Goal: Information Seeking & Learning: Learn about a topic

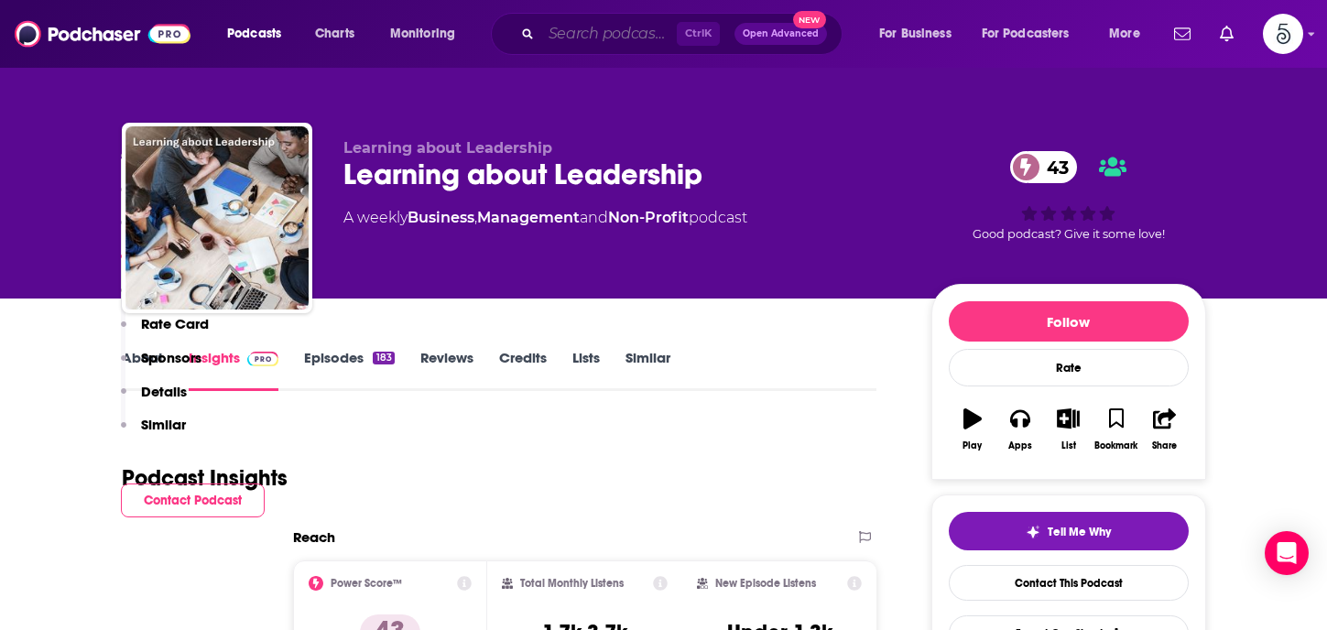
click at [586, 28] on input "Search podcasts, credits, & more..." at bounding box center [609, 33] width 136 height 29
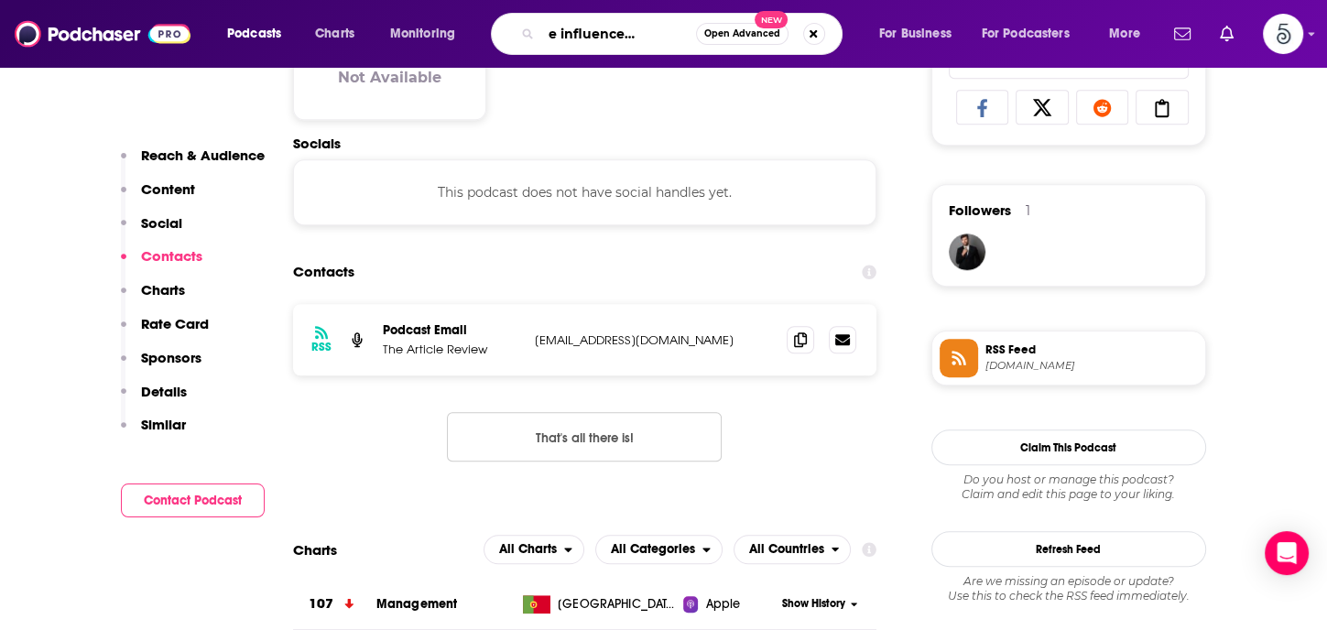
type input "Vantage influencers podcast"
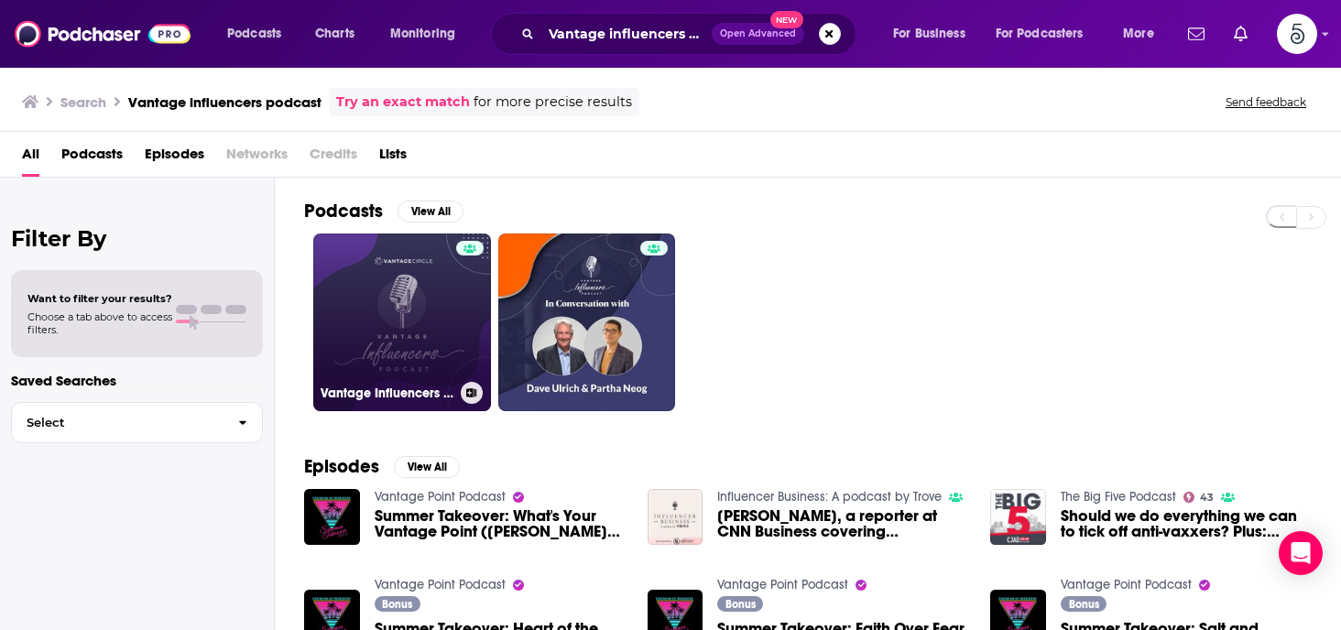
click at [410, 295] on link "Vantage Influencers Podcast" at bounding box center [402, 322] width 178 height 178
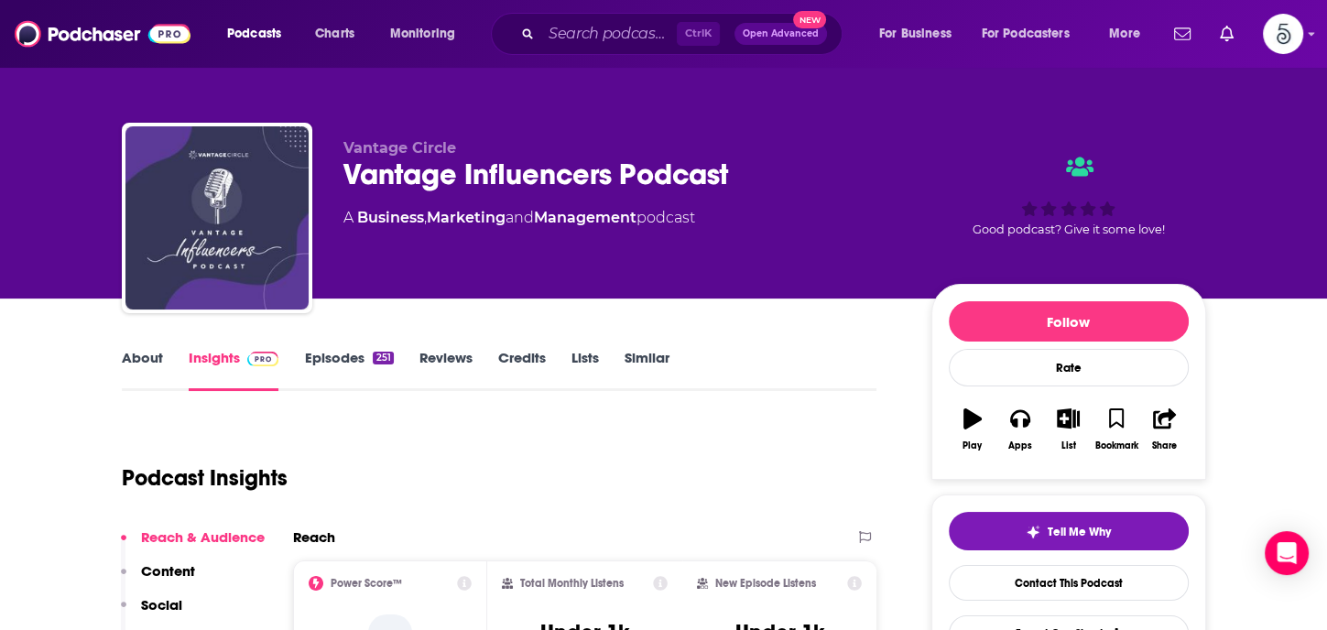
click at [145, 357] on link "About" at bounding box center [142, 370] width 41 height 42
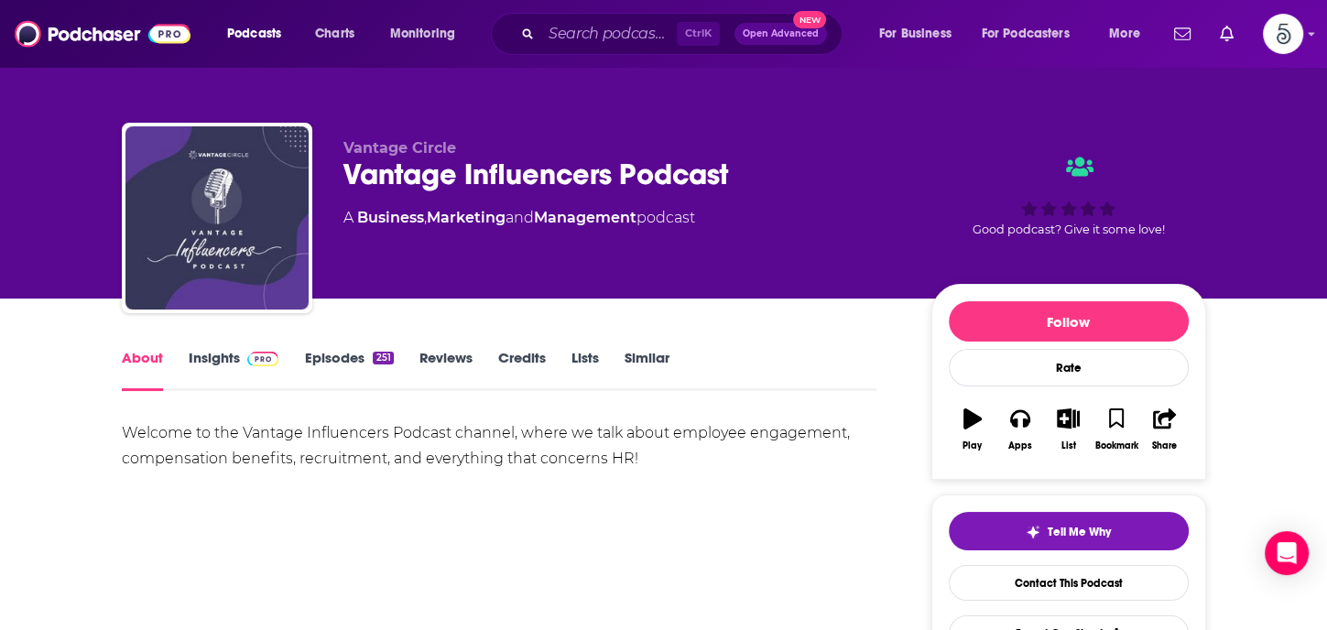
click at [145, 357] on link "About" at bounding box center [142, 370] width 41 height 42
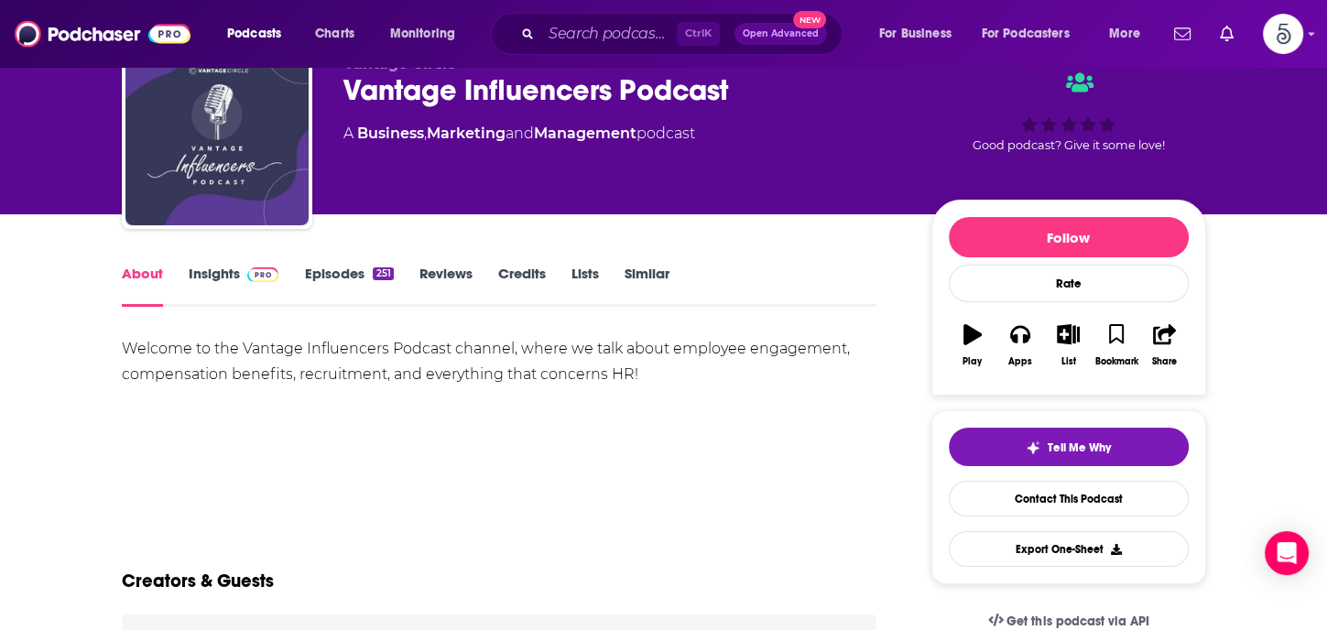
scroll to position [33, 0]
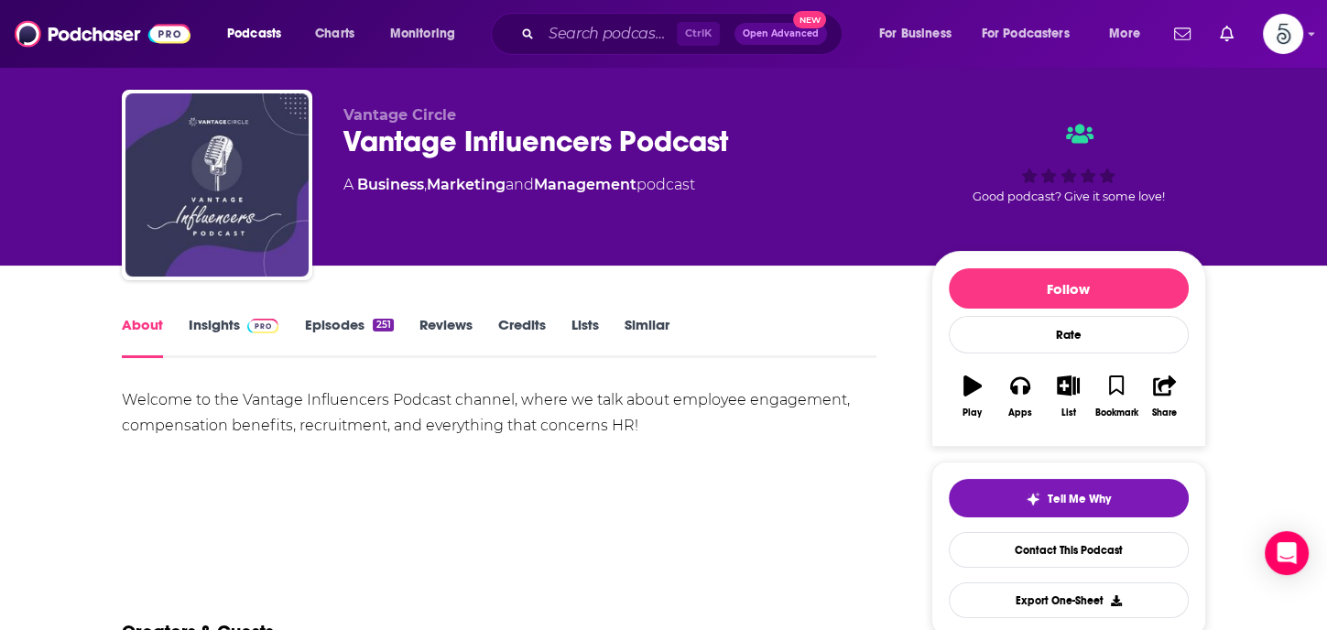
click at [342, 320] on link "Episodes 251" at bounding box center [348, 337] width 89 height 42
